Goal: Task Accomplishment & Management: Manage account settings

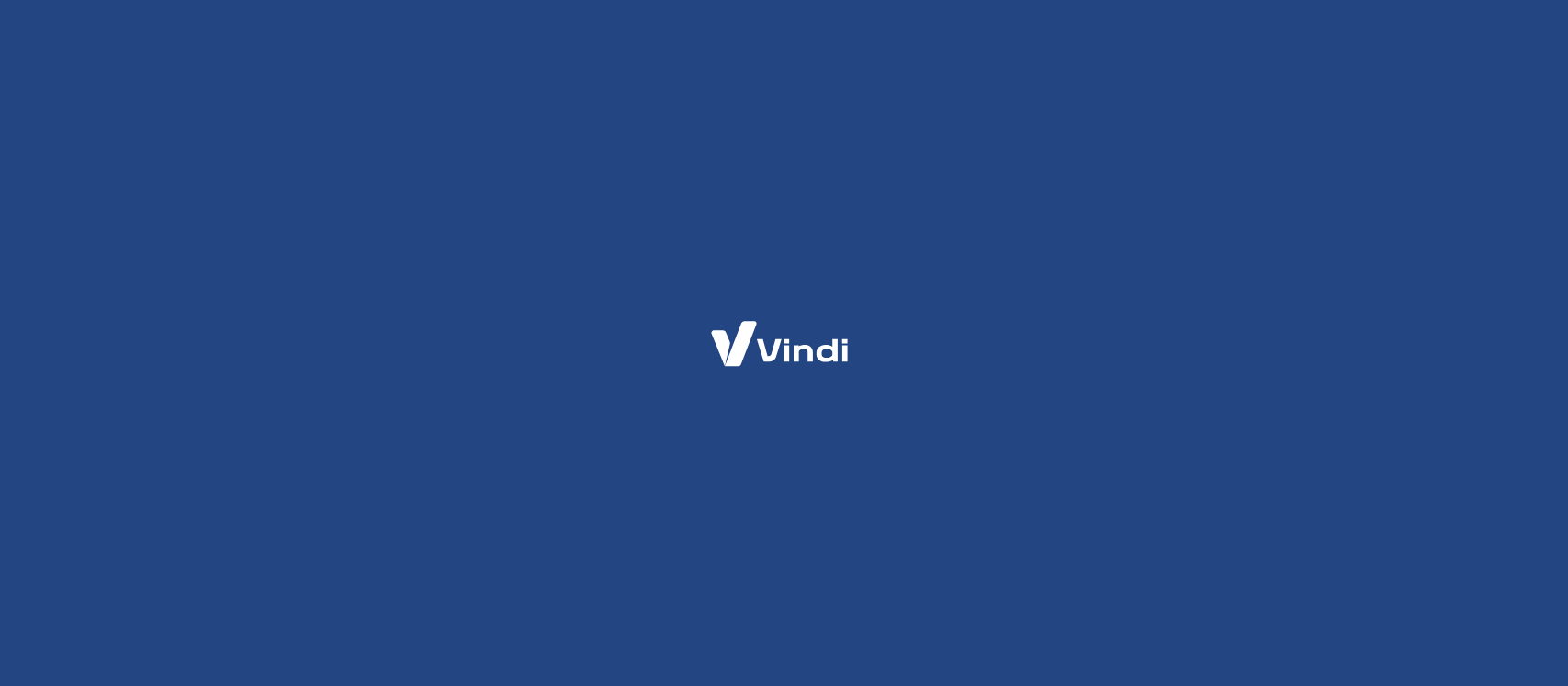
click at [947, 454] on div at bounding box center [784, 343] width 1568 height 686
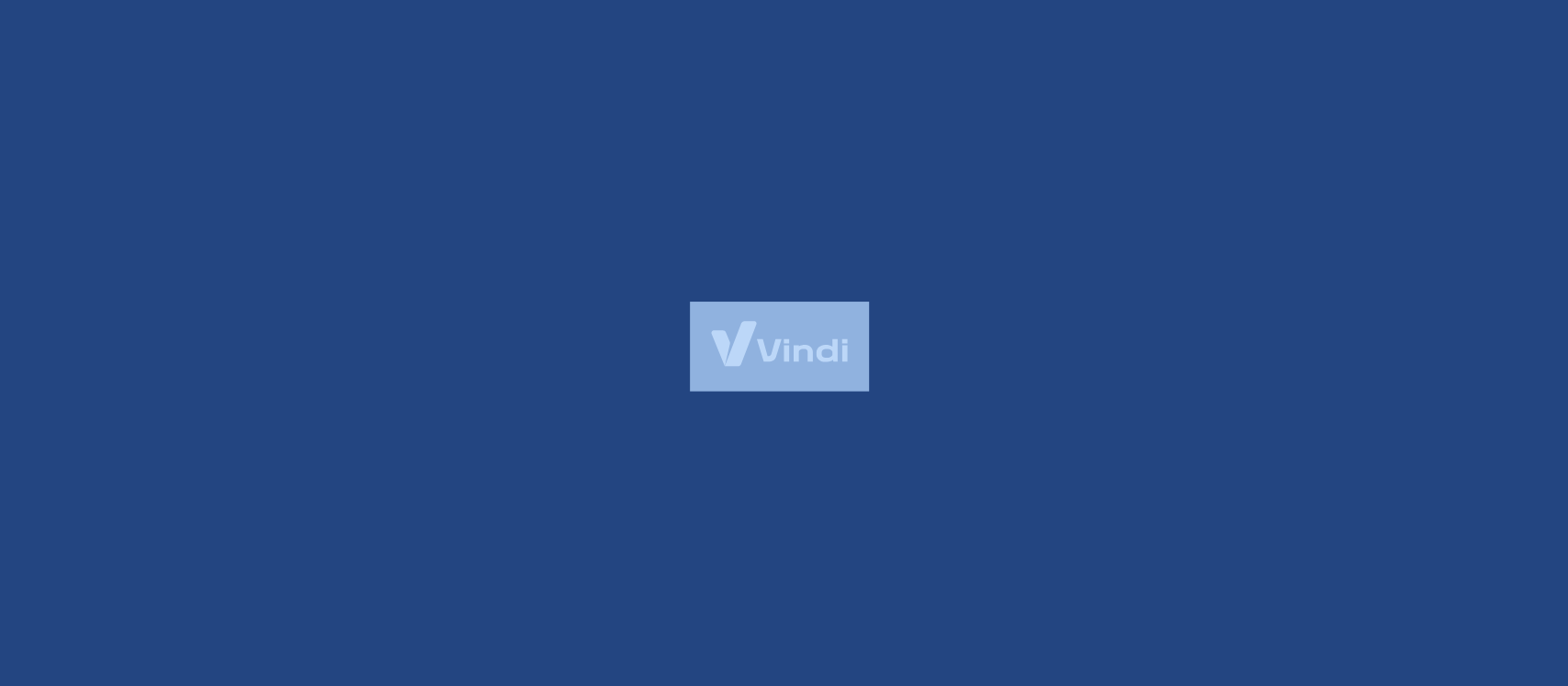
click at [947, 454] on div at bounding box center [784, 343] width 1568 height 686
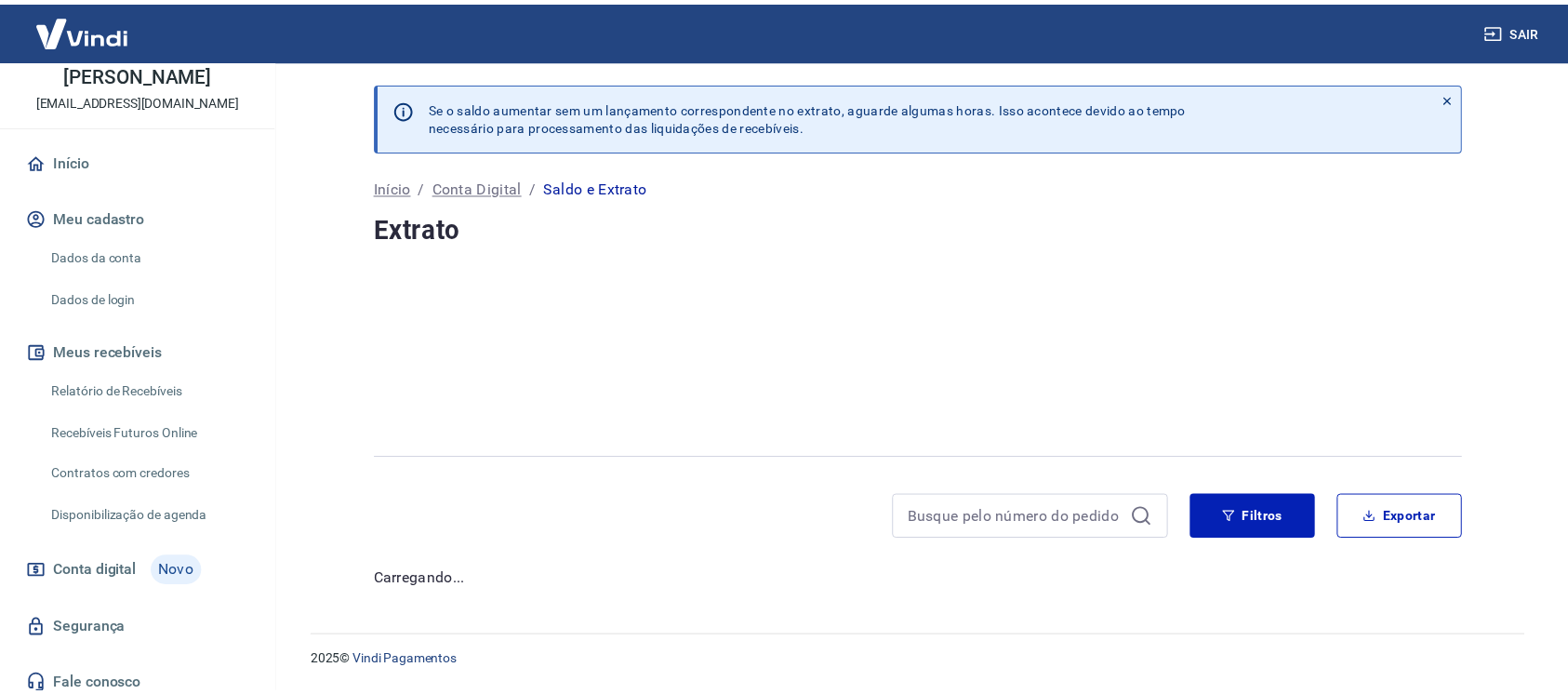
scroll to position [123, 0]
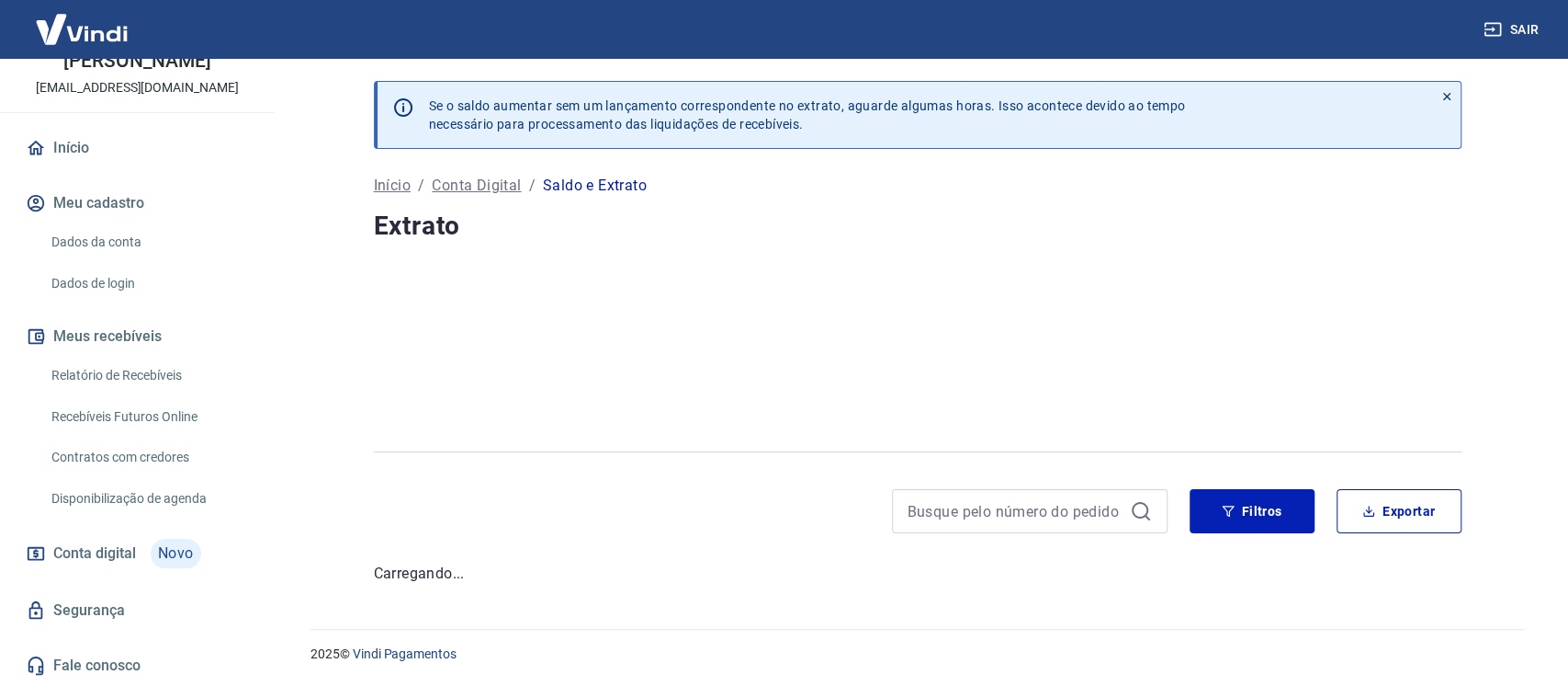
drag, startPoint x: 133, startPoint y: 374, endPoint x: 162, endPoint y: 374, distance: 29.0
click at [133, 374] on link "Relatório de Recebíveis" at bounding box center [148, 375] width 208 height 37
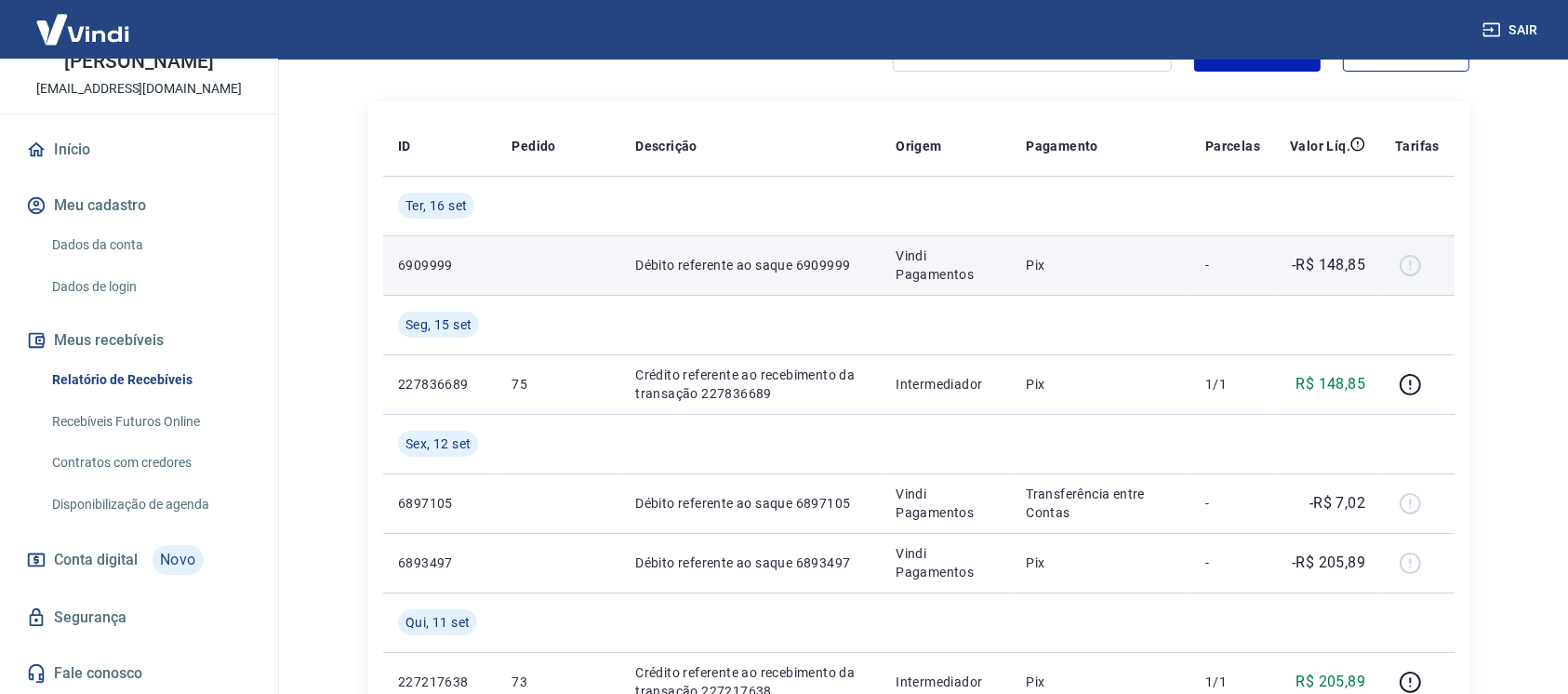
scroll to position [165, 0]
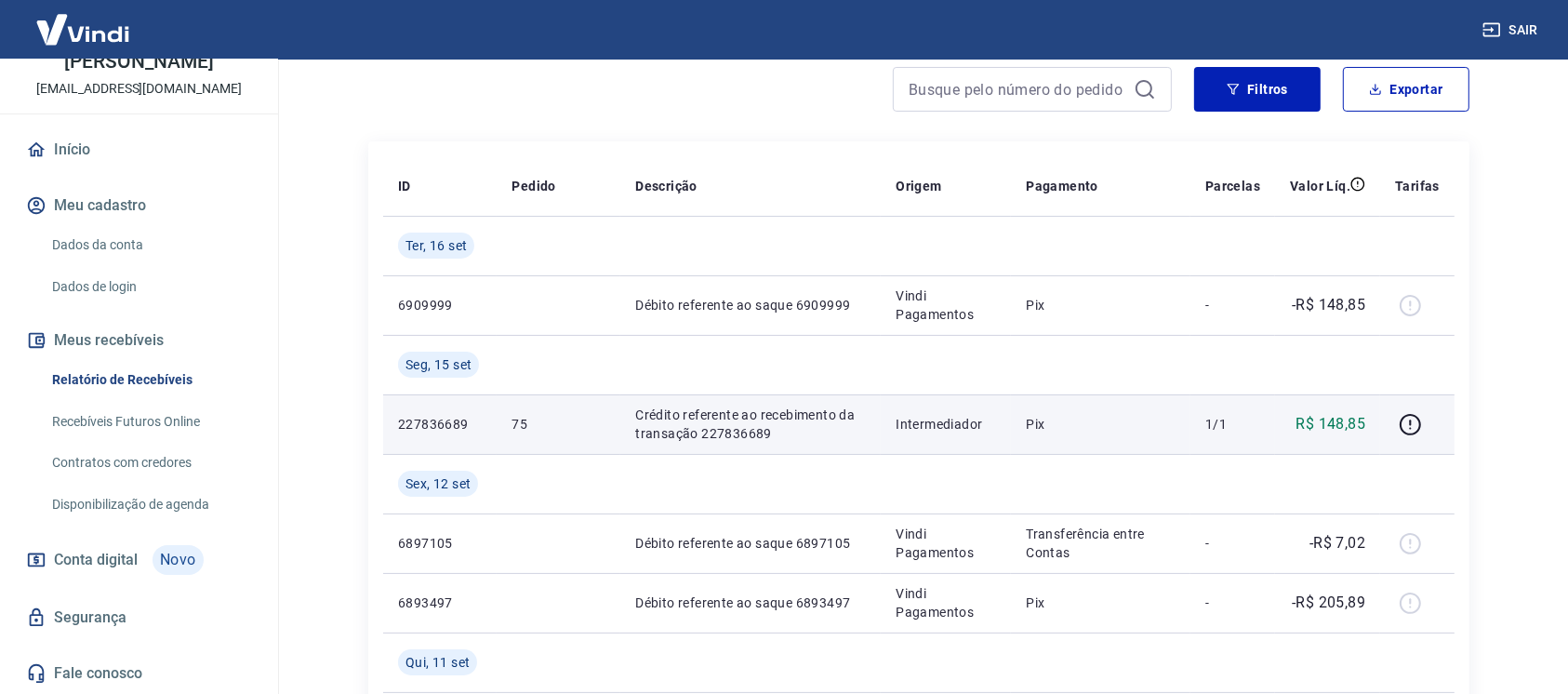
click at [521, 424] on p "75" at bounding box center [558, 424] width 94 height 19
copy p "75"
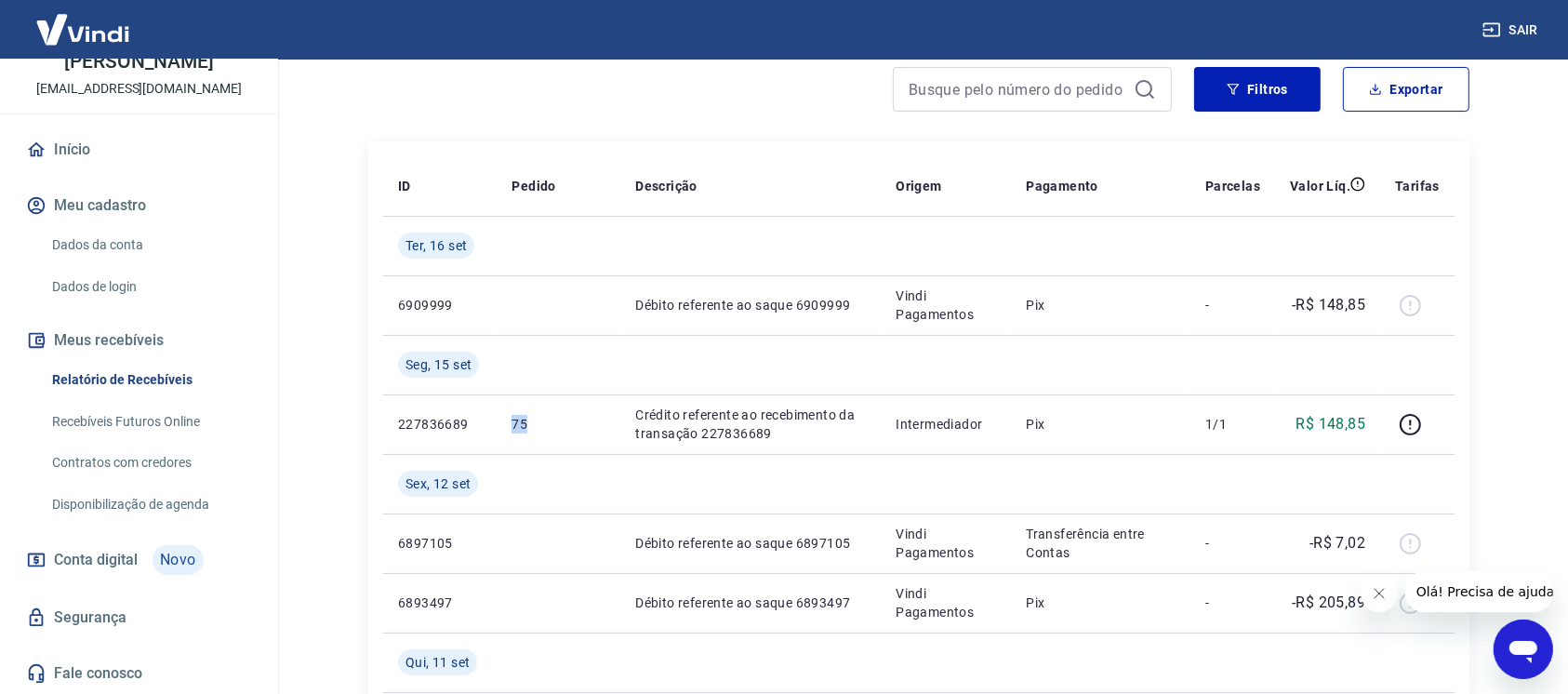
scroll to position [0, 0]
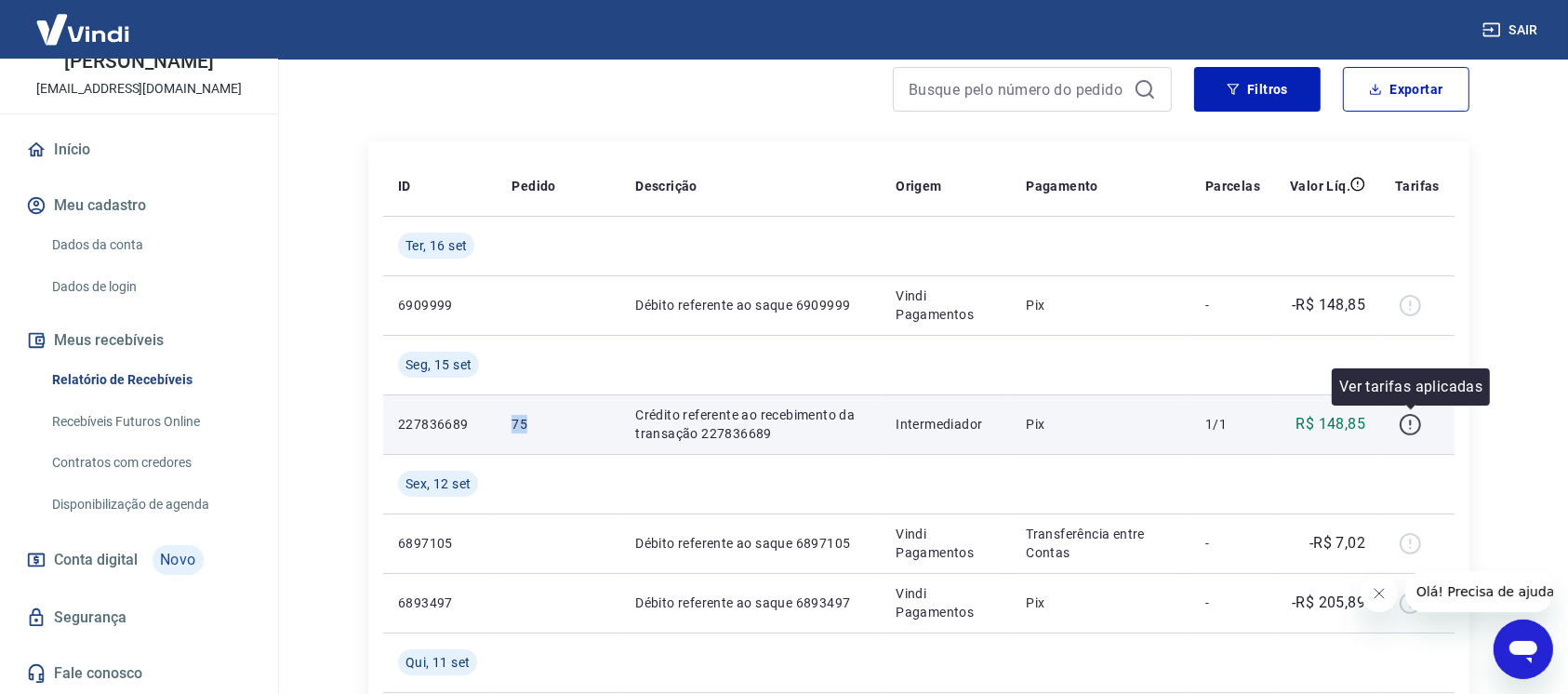
click at [1402, 421] on icon "button" at bounding box center [1410, 424] width 22 height 22
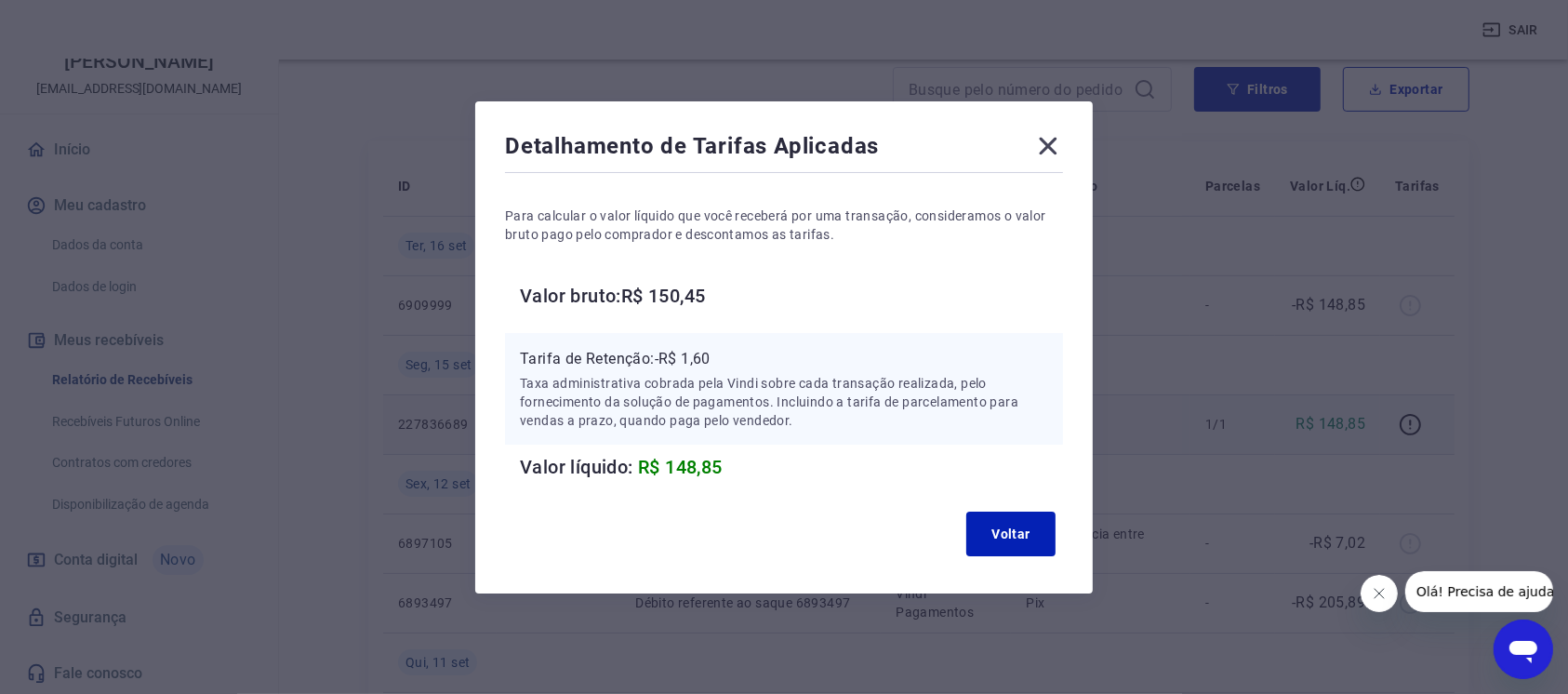
click at [694, 299] on h6 "Valor bruto: R$ 150,45" at bounding box center [791, 296] width 543 height 30
copy h6 "150,45"
click at [1058, 149] on icon at bounding box center [1048, 145] width 18 height 18
